Goal: Book appointment/travel/reservation

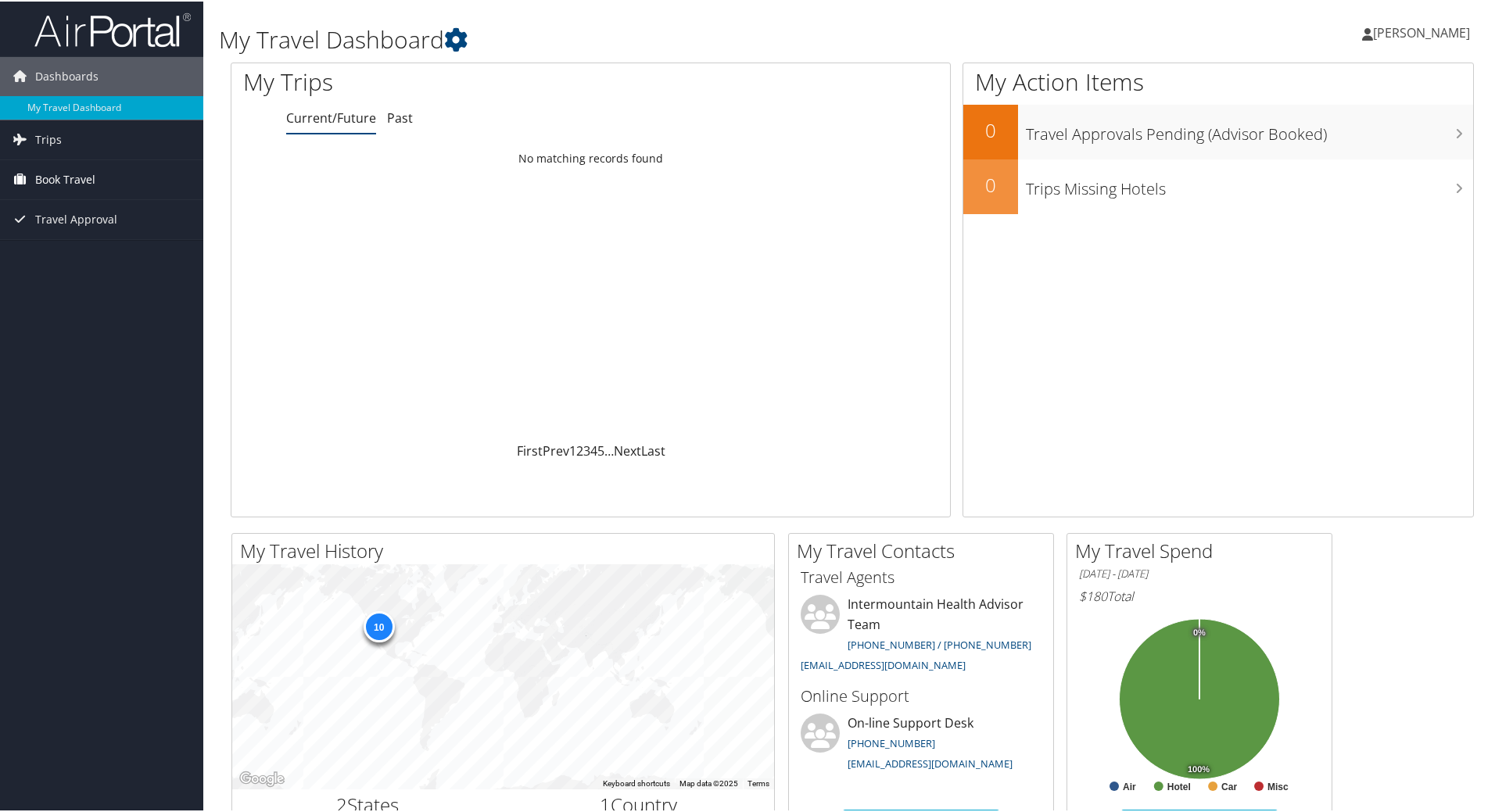
click at [63, 169] on span "Book Travel" at bounding box center [65, 178] width 60 height 39
click at [78, 253] on link "Book/Manage Online Trips" at bounding box center [101, 256] width 203 height 24
